Goal: Task Accomplishment & Management: Manage account settings

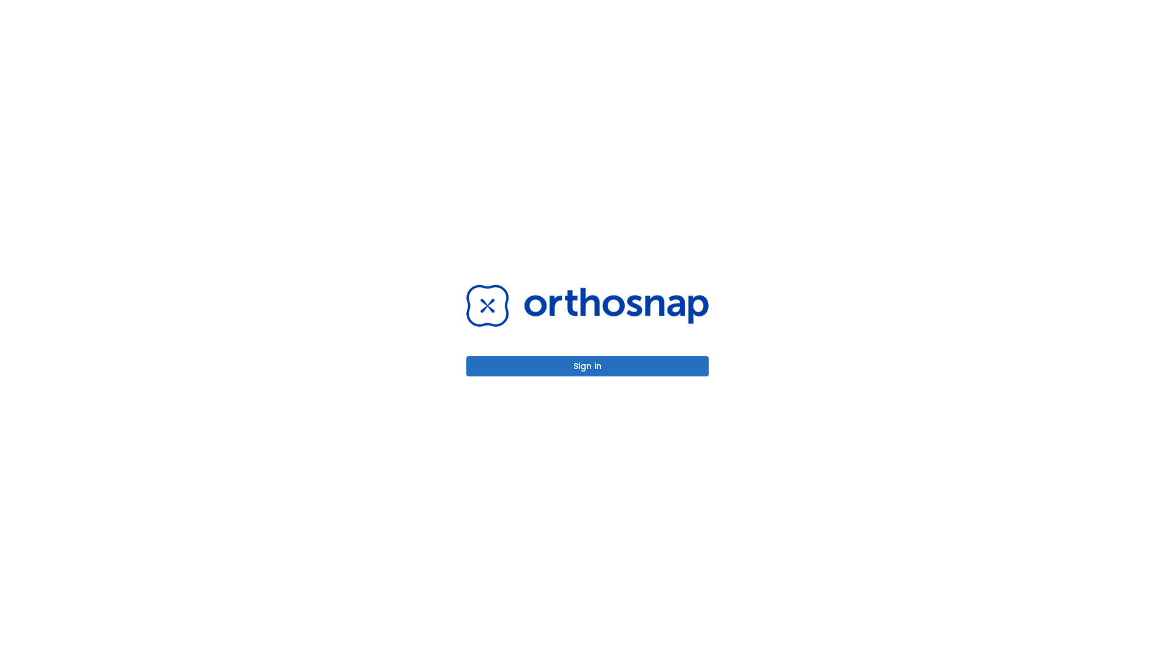
click at [588, 366] on button "Sign in" at bounding box center [587, 366] width 242 height 20
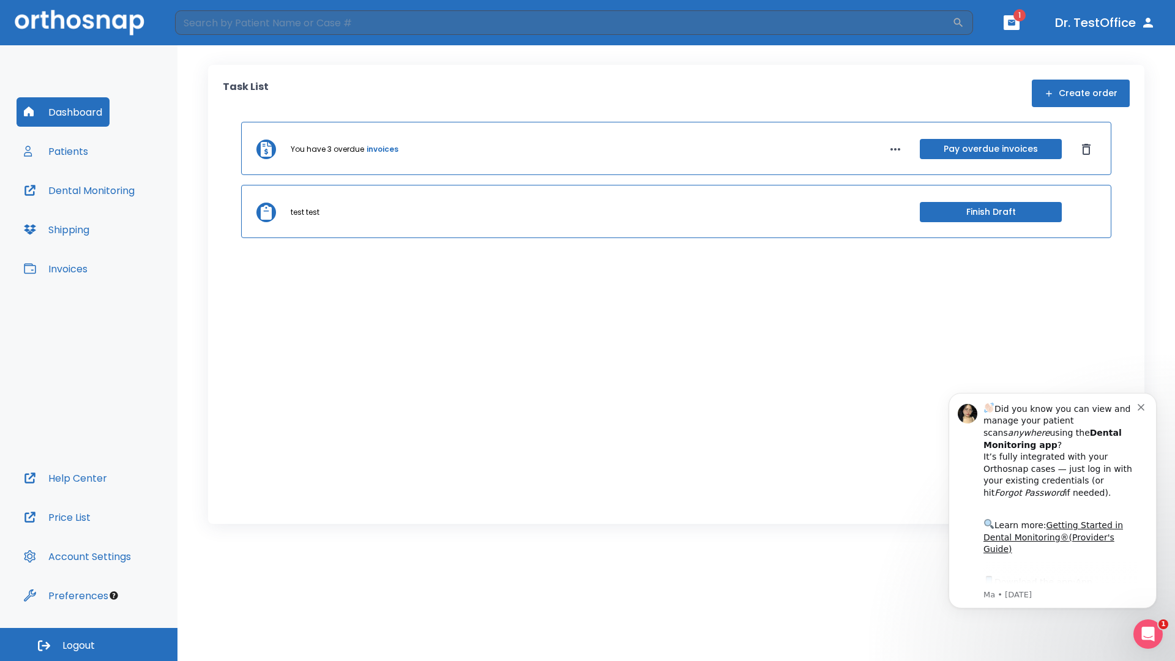
click at [89, 644] on span "Logout" at bounding box center [78, 645] width 32 height 13
